Goal: Information Seeking & Learning: Learn about a topic

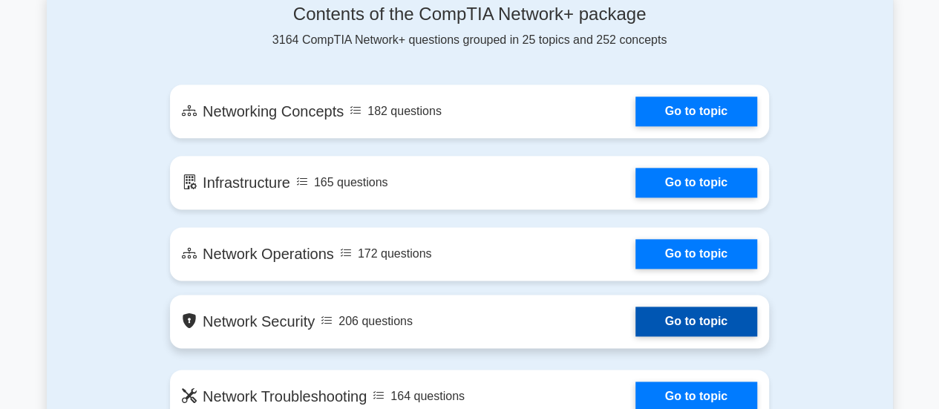
scroll to position [848, 0]
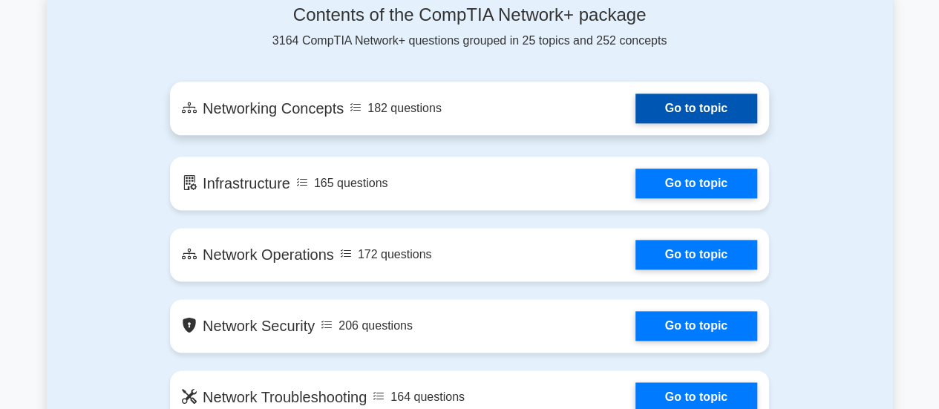
click at [659, 111] on link "Go to topic" at bounding box center [697, 109] width 122 height 30
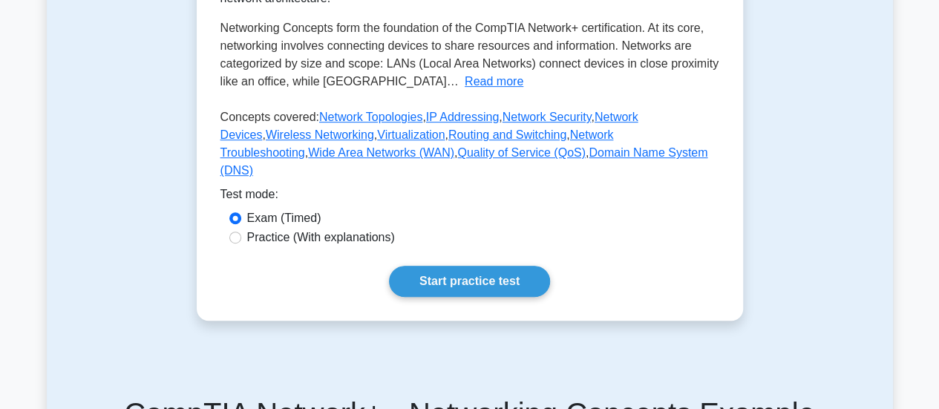
scroll to position [334, 0]
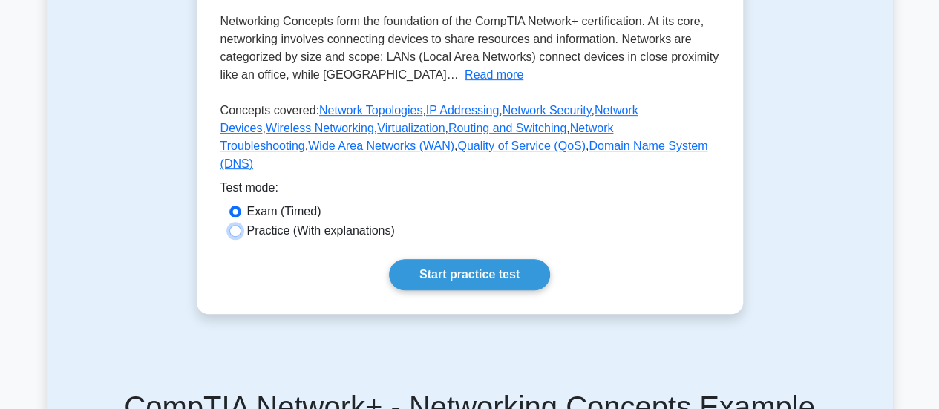
click at [233, 237] on input "Practice (With explanations)" at bounding box center [235, 231] width 12 height 12
radio input "true"
click at [365, 117] on link "Network Topologies" at bounding box center [370, 110] width 103 height 13
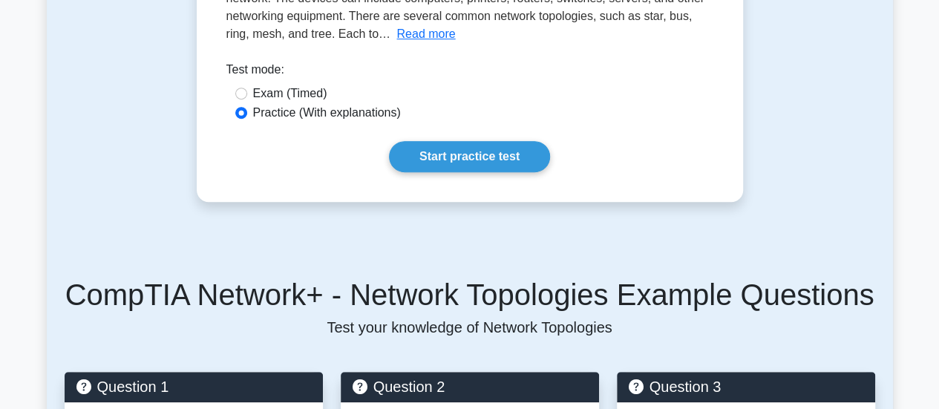
scroll to position [275, 0]
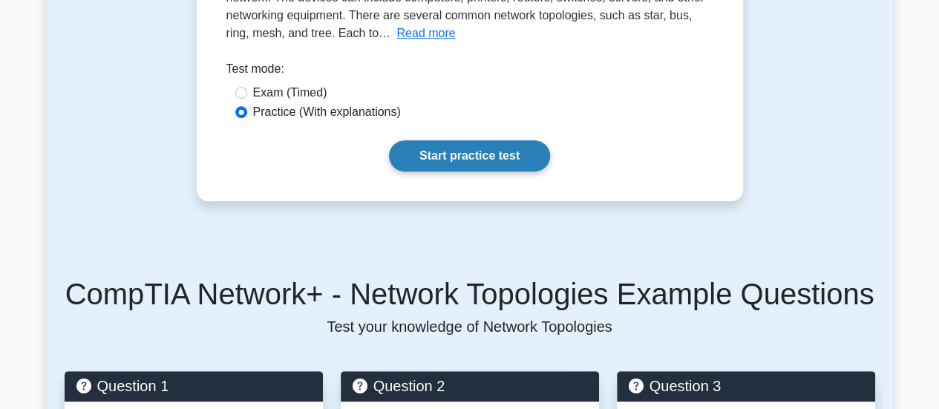
click at [443, 157] on link "Start practice test" at bounding box center [469, 155] width 161 height 31
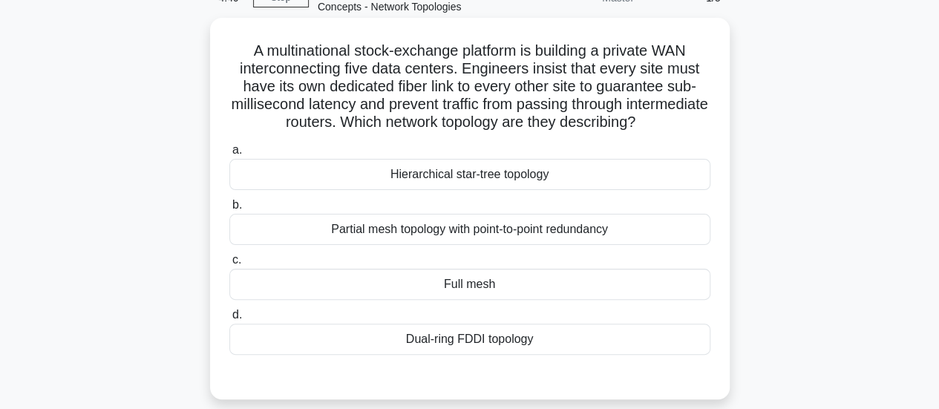
scroll to position [84, 0]
click at [463, 259] on label "c. Full mesh" at bounding box center [469, 274] width 481 height 49
click at [229, 259] on input "c. Full mesh" at bounding box center [229, 260] width 0 height 10
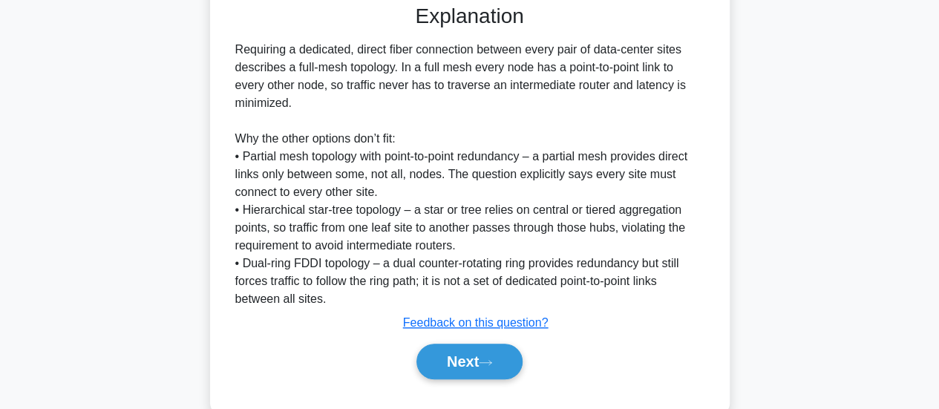
scroll to position [486, 0]
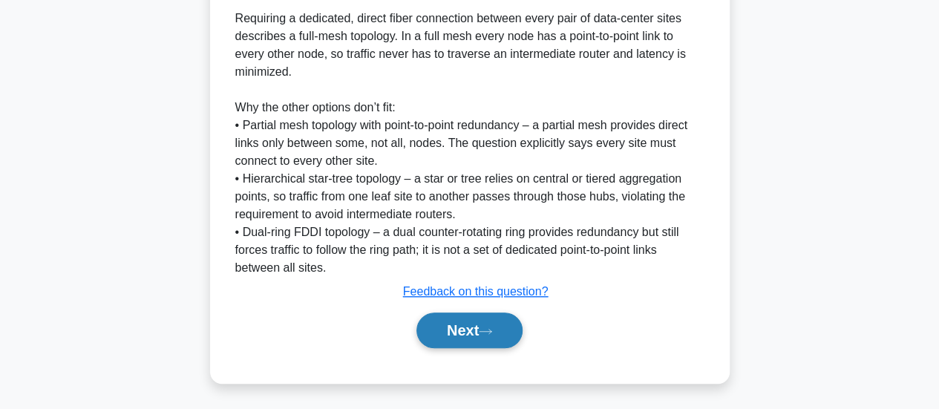
click at [454, 330] on button "Next" at bounding box center [470, 331] width 106 height 36
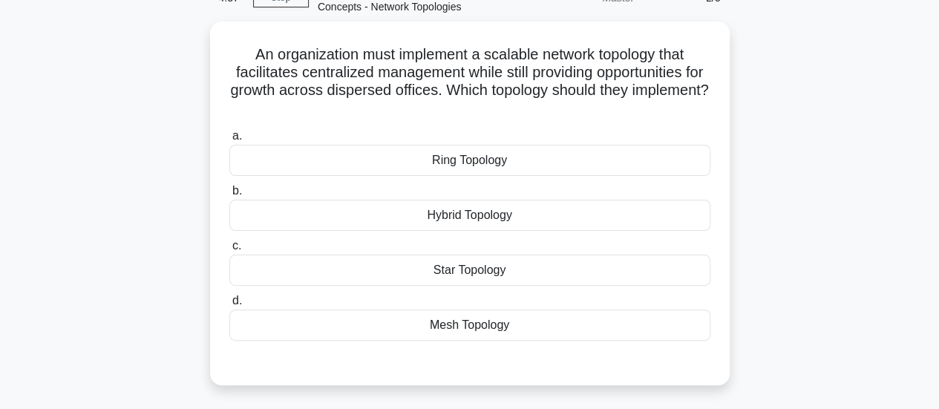
scroll to position [82, 0]
click at [450, 214] on div "Hybrid Topology" at bounding box center [469, 213] width 481 height 31
click at [229, 194] on input "b. Hybrid Topology" at bounding box center [229, 189] width 0 height 10
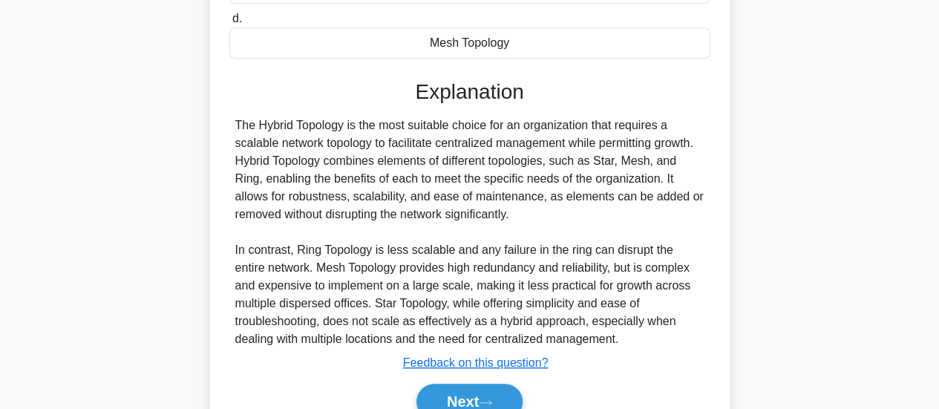
scroll to position [433, 0]
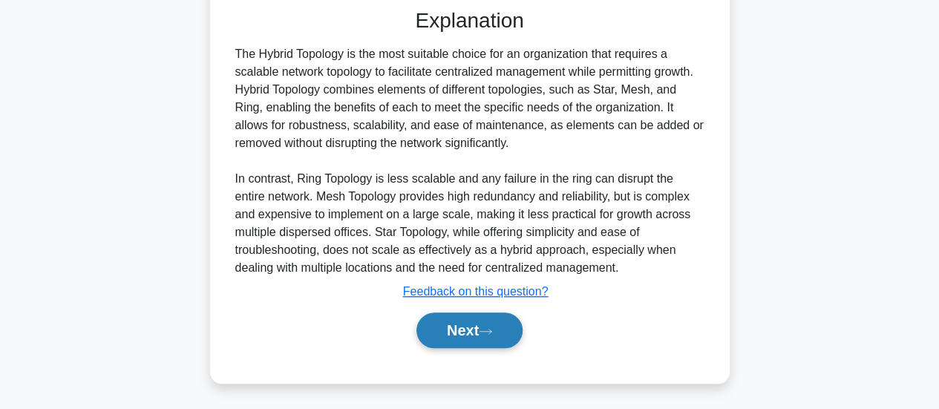
click at [468, 335] on button "Next" at bounding box center [470, 331] width 106 height 36
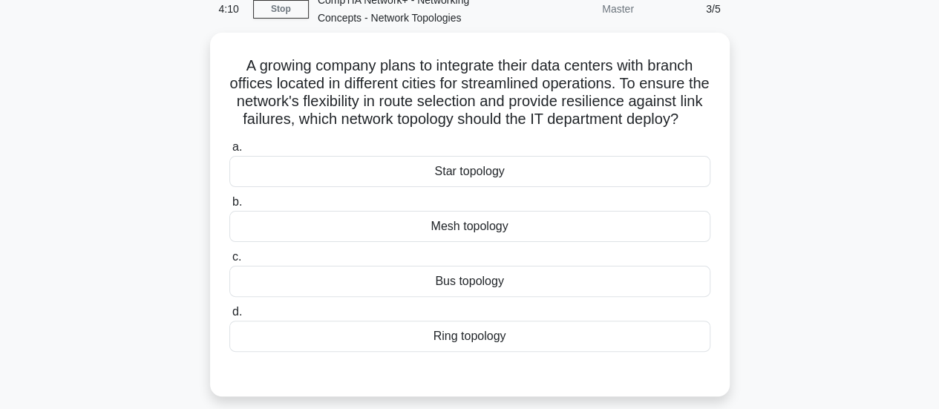
scroll to position [73, 0]
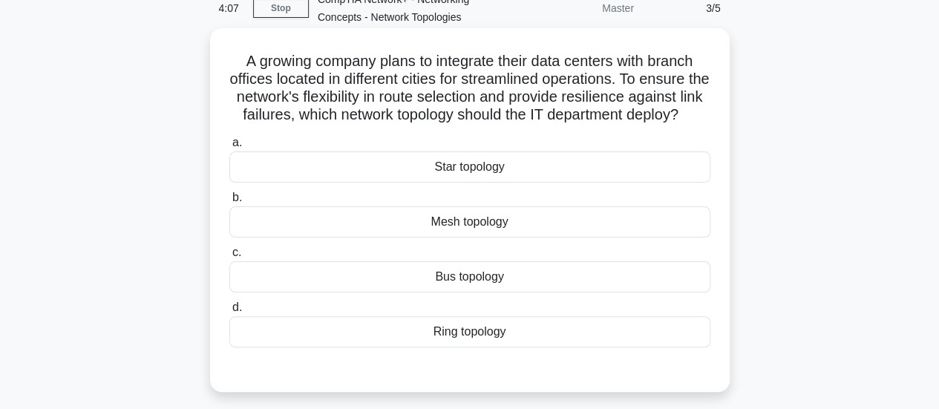
click at [460, 183] on div "Star topology" at bounding box center [469, 166] width 481 height 31
click at [229, 148] on input "a. Star topology" at bounding box center [229, 143] width 0 height 10
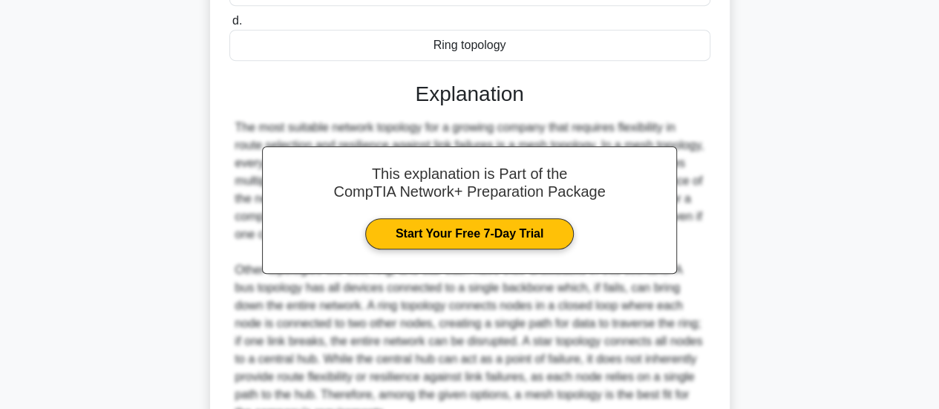
scroll to position [524, 0]
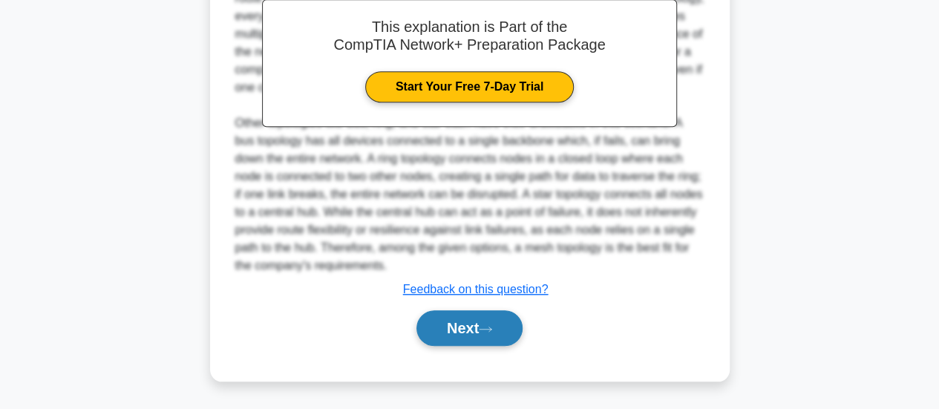
click at [457, 330] on button "Next" at bounding box center [470, 328] width 106 height 36
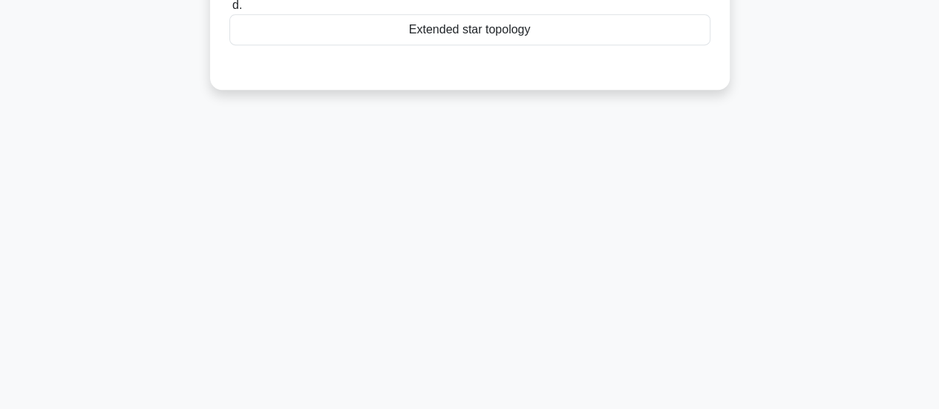
scroll to position [0, 0]
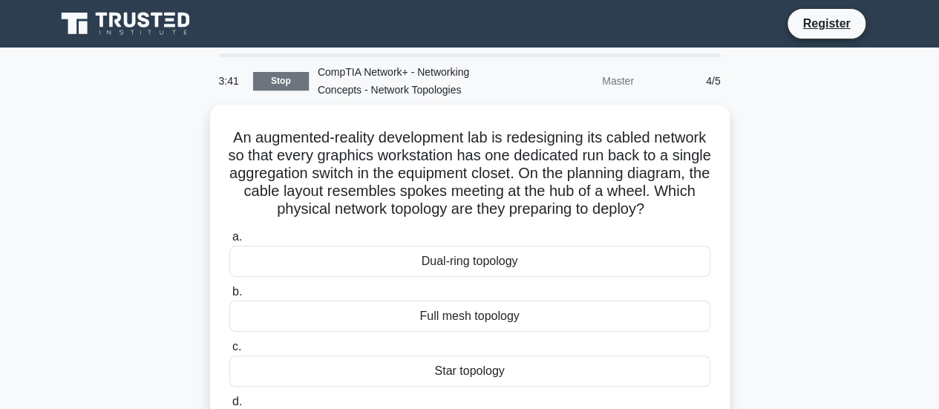
click at [281, 87] on link "Stop" at bounding box center [281, 81] width 56 height 19
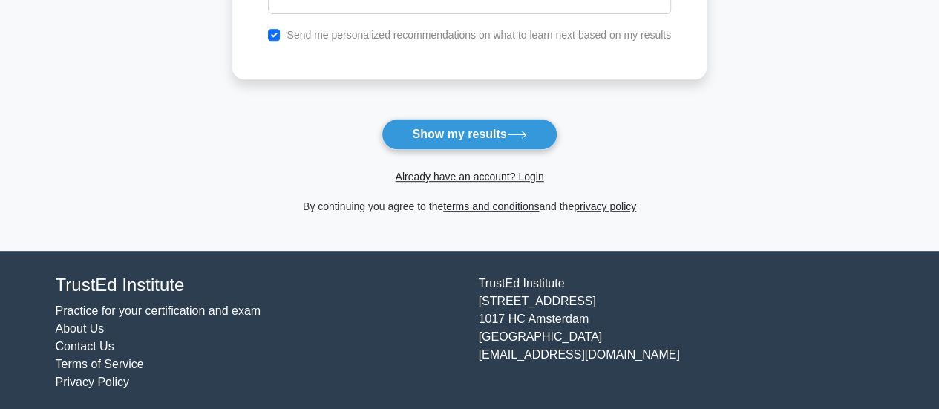
scroll to position [335, 0]
